Goal: Transaction & Acquisition: Purchase product/service

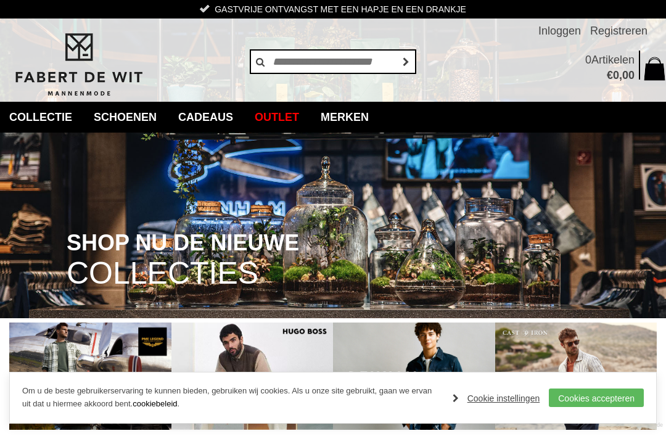
click at [565, 401] on link "Cookies accepteren" at bounding box center [596, 397] width 95 height 18
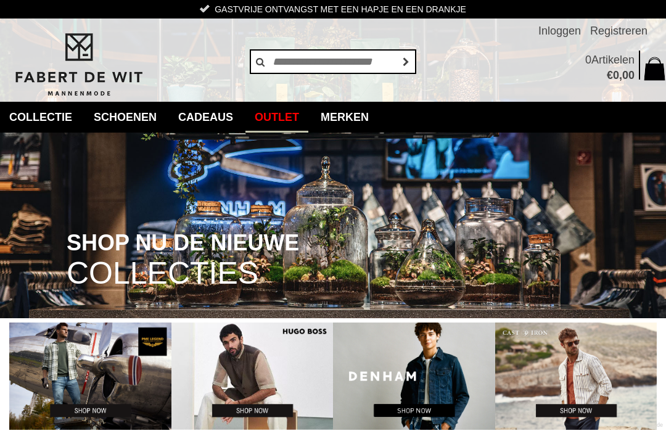
click at [297, 123] on link "Outlet" at bounding box center [276, 117] width 63 height 31
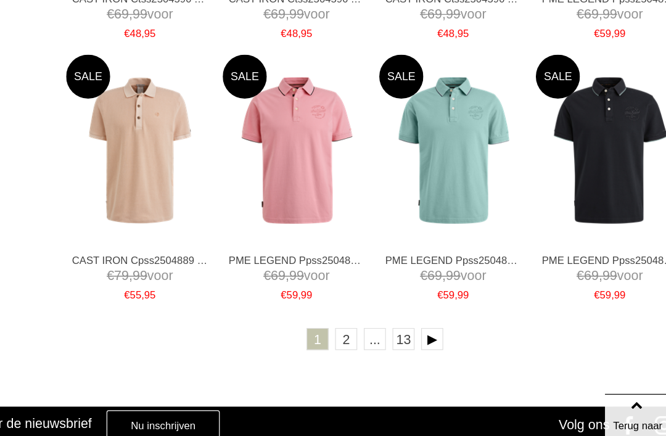
scroll to position [1924, 0]
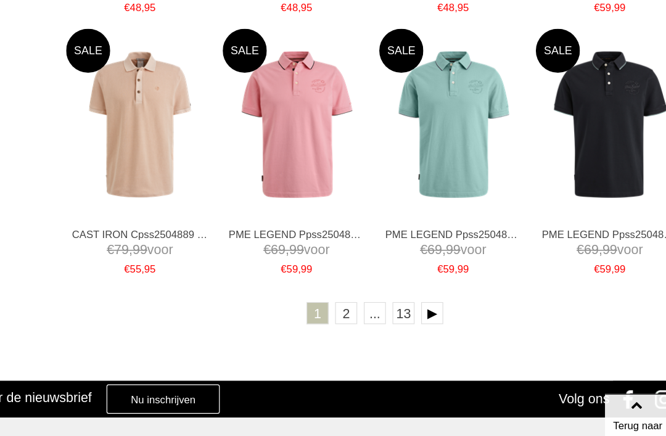
click at [364, 290] on link "2" at bounding box center [373, 299] width 18 height 18
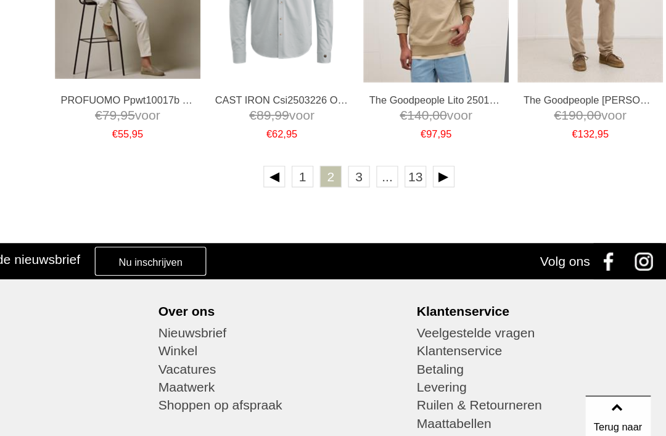
scroll to position [2027, 0]
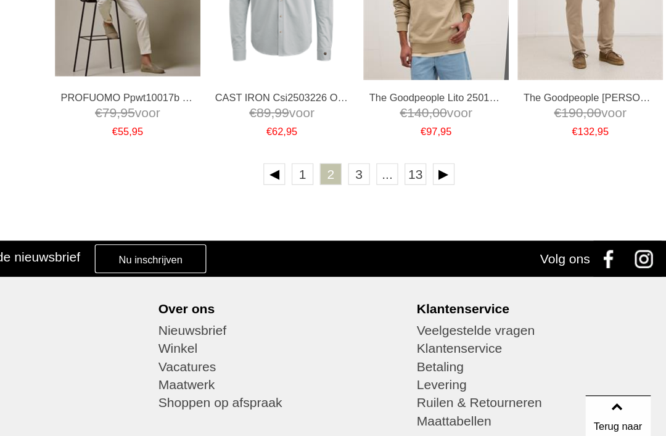
click at [388, 170] on link "3" at bounding box center [397, 179] width 18 height 18
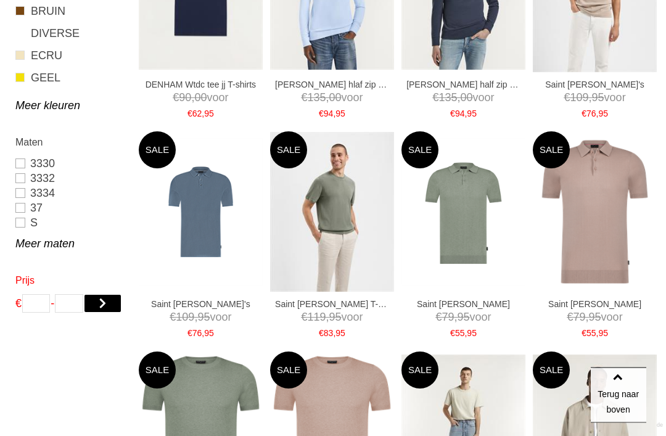
scroll to position [512, 0]
